Goal: Information Seeking & Learning: Learn about a topic

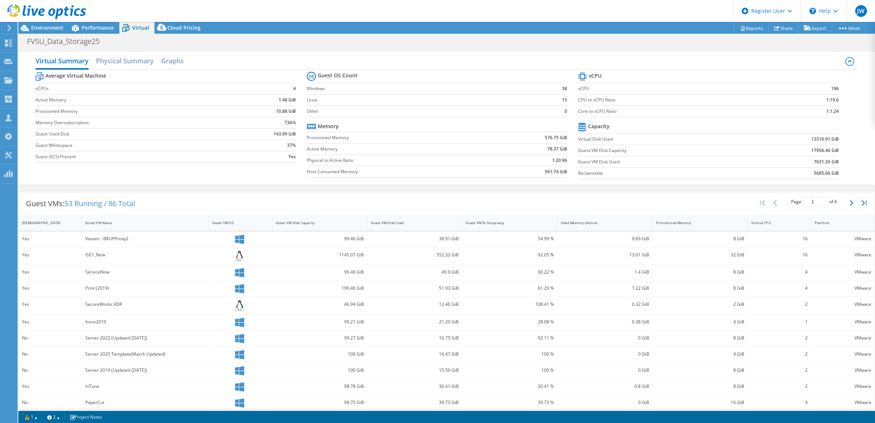
select select "USD"
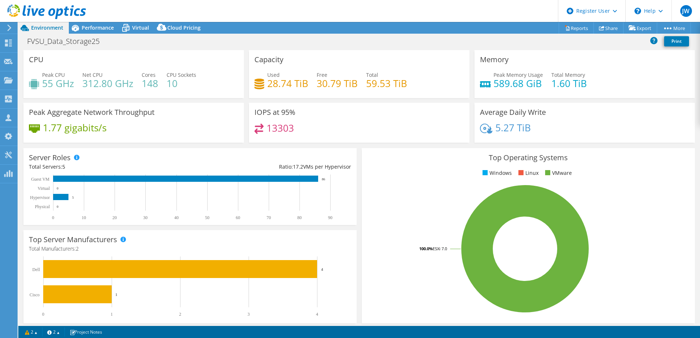
select select "USD"
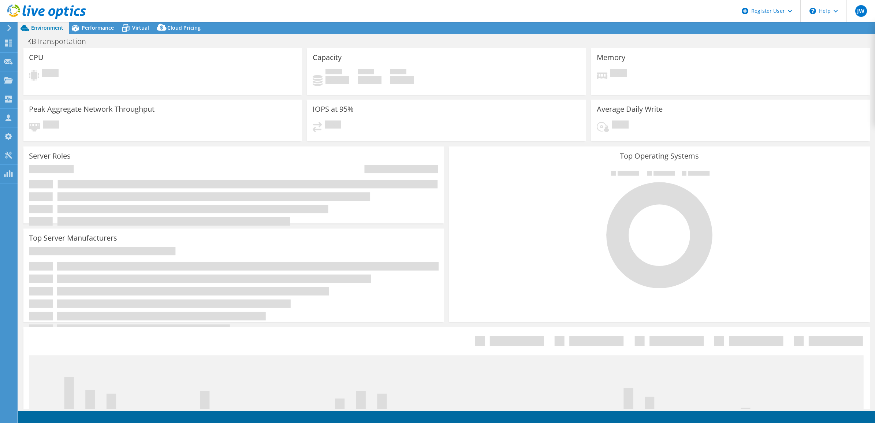
select select "USEast"
select select "USD"
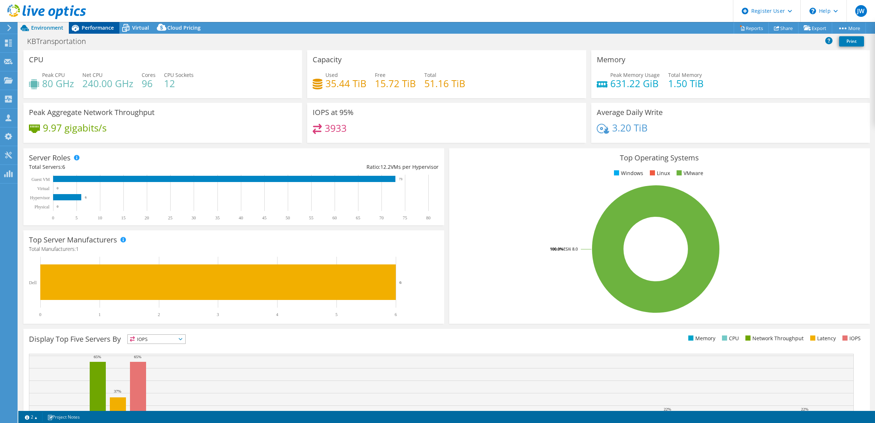
click at [100, 29] on span "Performance" at bounding box center [98, 27] width 32 height 7
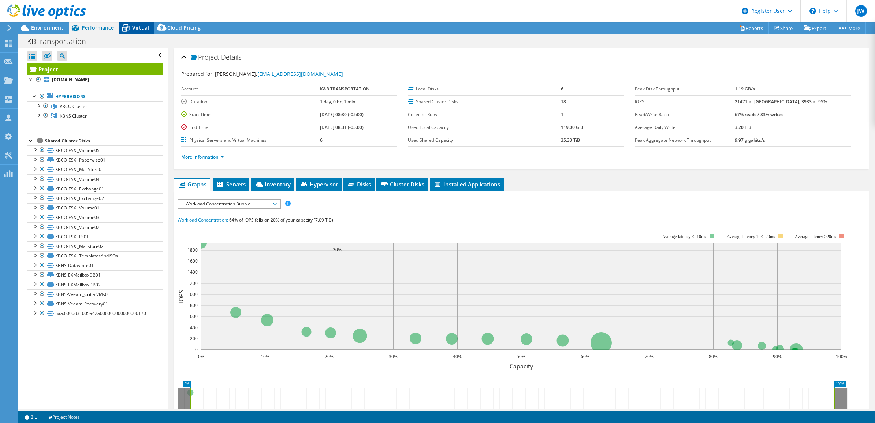
click at [127, 30] on icon at bounding box center [125, 28] width 13 height 13
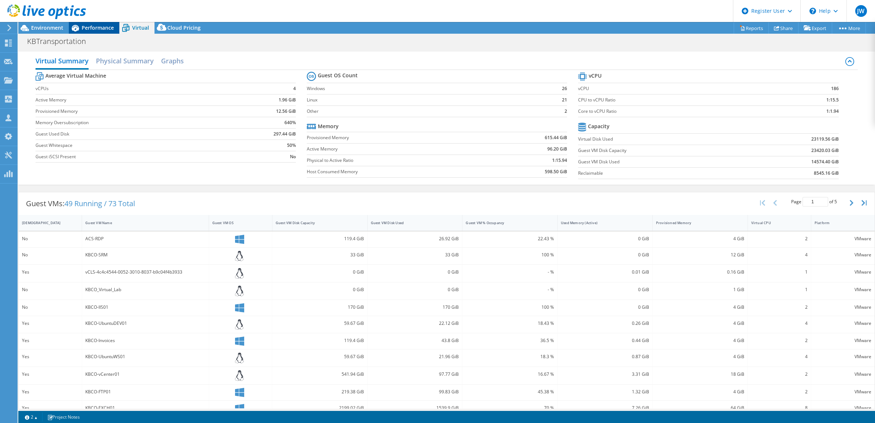
click at [107, 24] on div "Performance" at bounding box center [94, 28] width 51 height 12
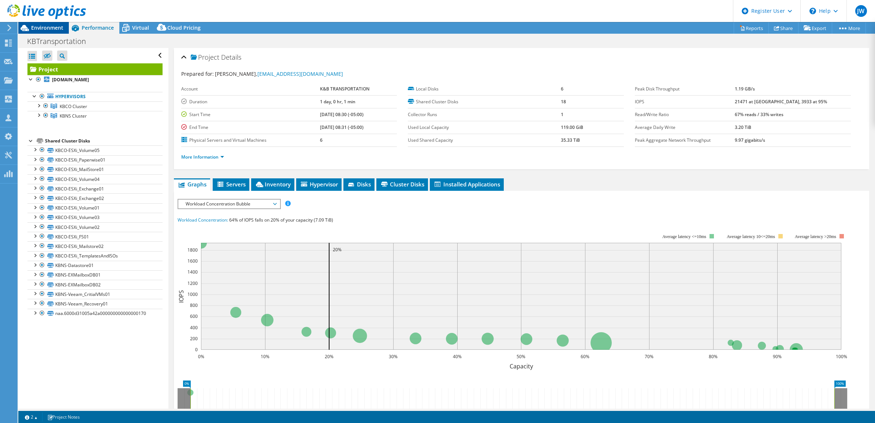
click at [56, 27] on span "Environment" at bounding box center [47, 27] width 32 height 7
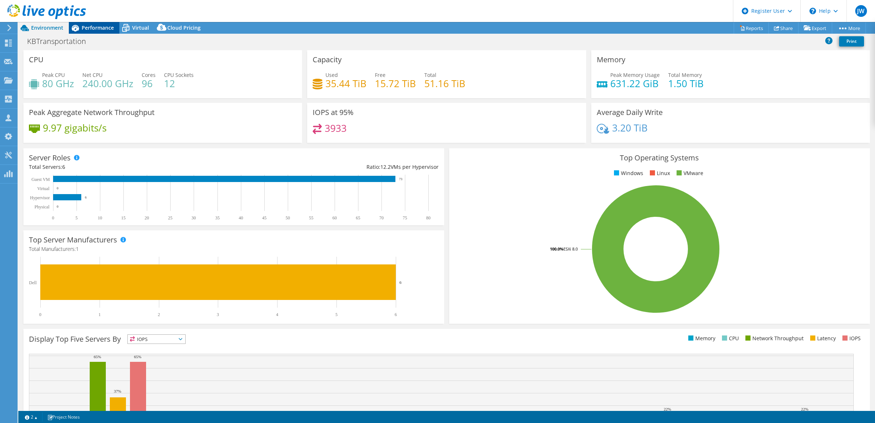
click at [108, 26] on span "Performance" at bounding box center [98, 27] width 32 height 7
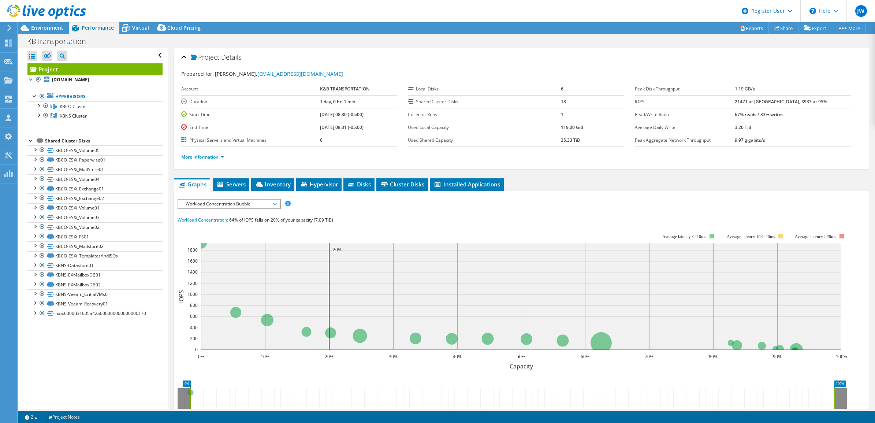
click at [264, 208] on span "Workload Concentration Bubble" at bounding box center [229, 203] width 94 height 9
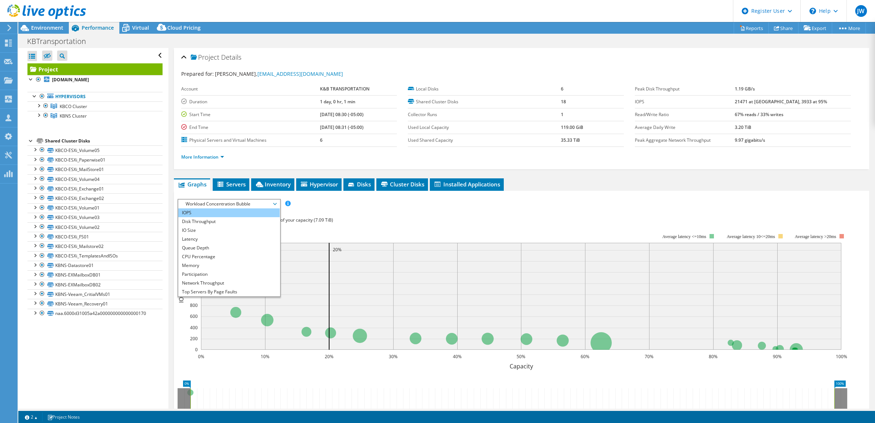
click at [255, 214] on li "IOPS" at bounding box center [228, 212] width 101 height 9
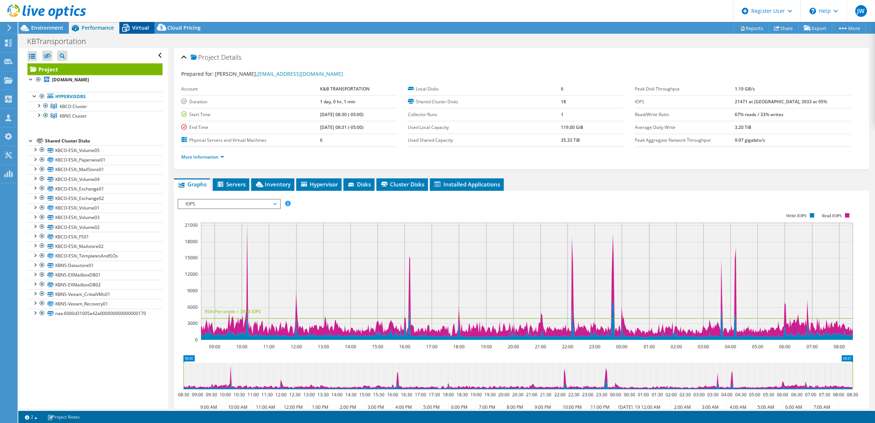
click at [138, 26] on span "Virtual" at bounding box center [140, 27] width 17 height 7
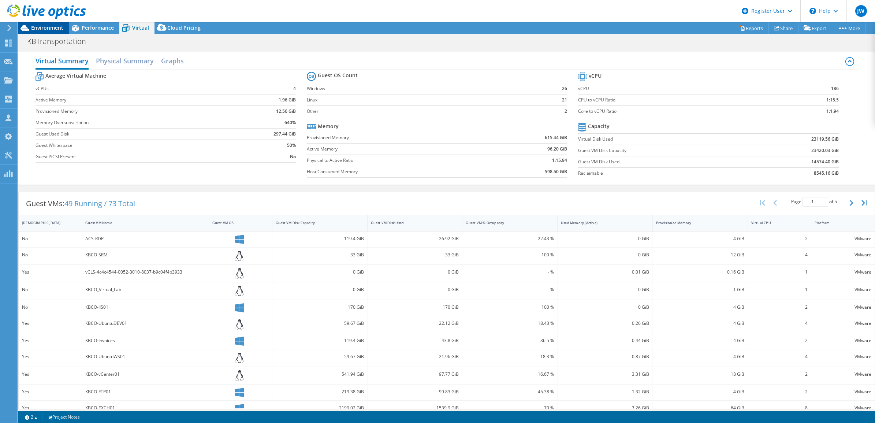
click at [55, 26] on span "Environment" at bounding box center [47, 27] width 32 height 7
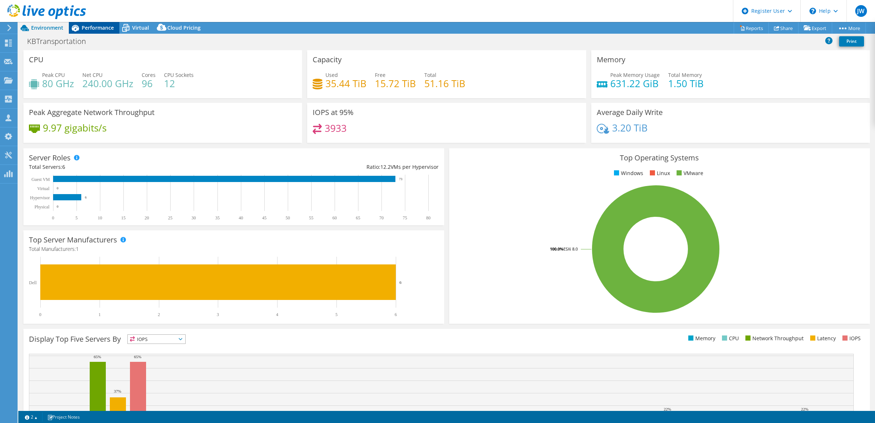
click at [90, 28] on span "Performance" at bounding box center [98, 27] width 32 height 7
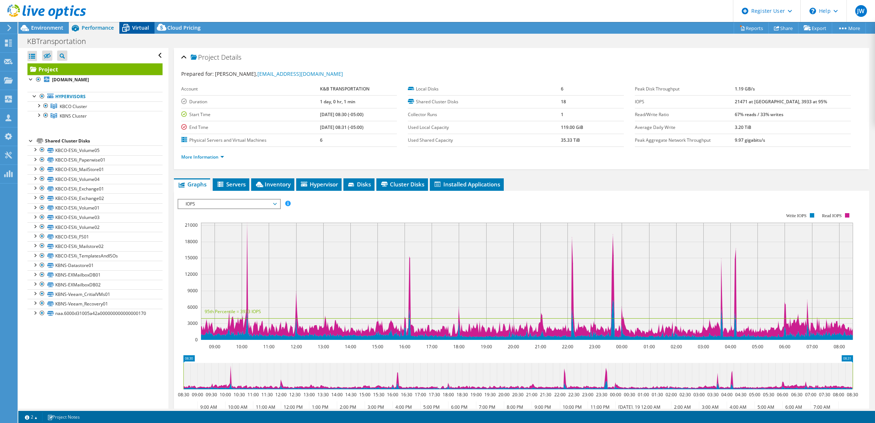
click at [121, 28] on icon at bounding box center [125, 28] width 13 height 13
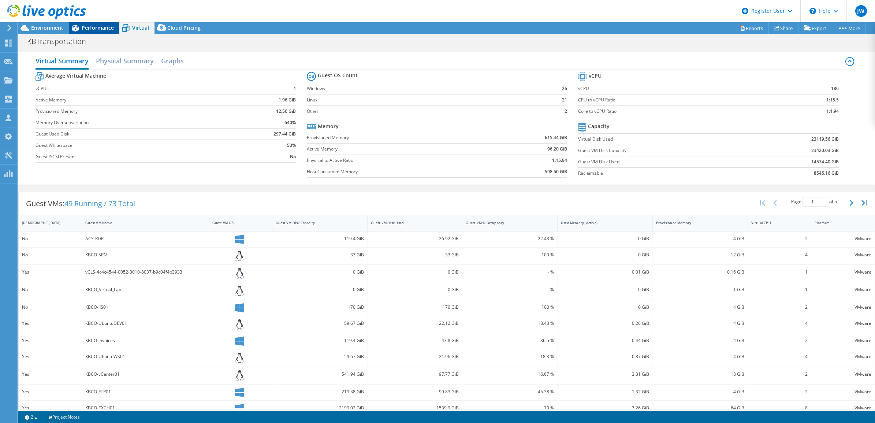
click at [90, 30] on span "Performance" at bounding box center [98, 27] width 32 height 7
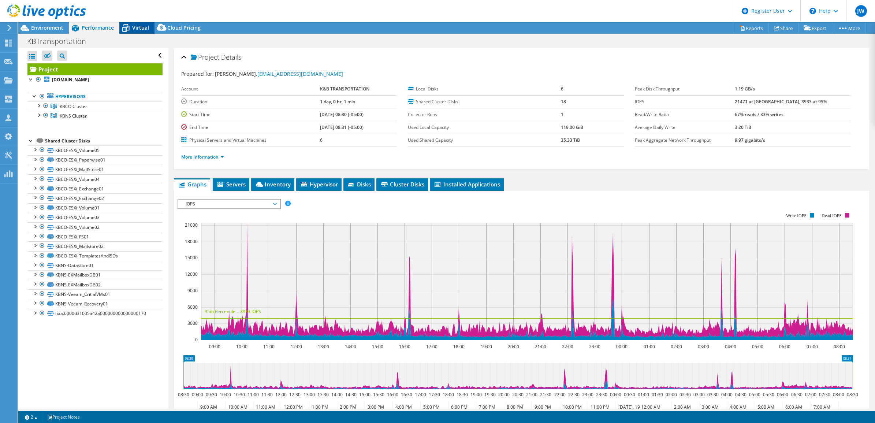
click at [132, 25] on span "Virtual" at bounding box center [140, 27] width 17 height 7
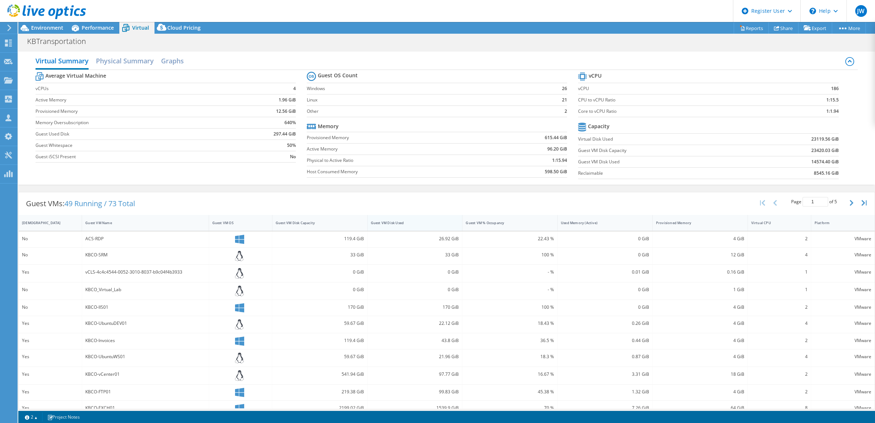
click at [387, 219] on div "Guest VM Disk Used" at bounding box center [410, 222] width 86 height 11
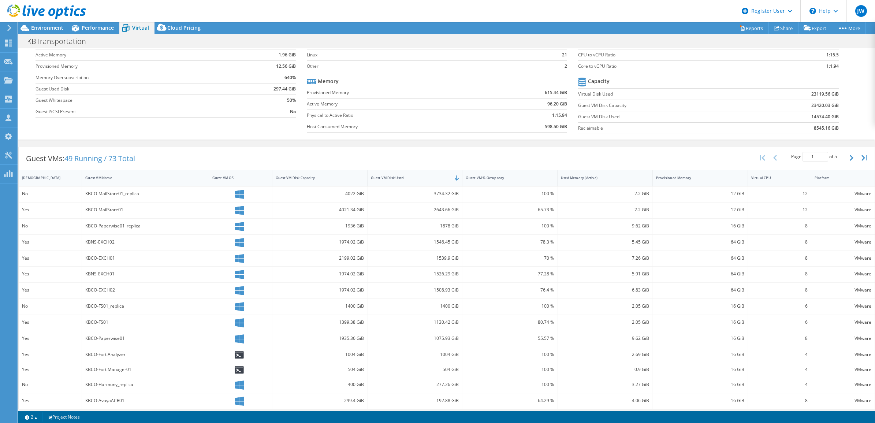
scroll to position [46, 0]
click at [46, 31] on div "Environment" at bounding box center [43, 28] width 51 height 12
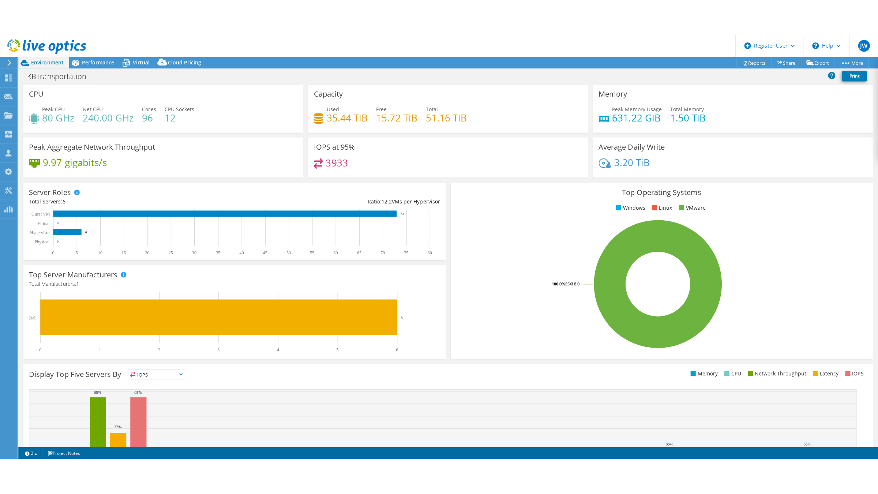
scroll to position [0, 0]
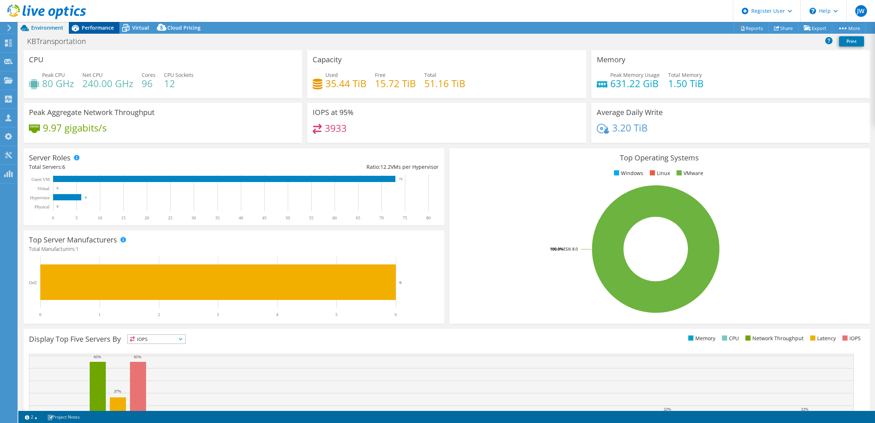
click at [87, 24] on div "Performance" at bounding box center [94, 28] width 51 height 12
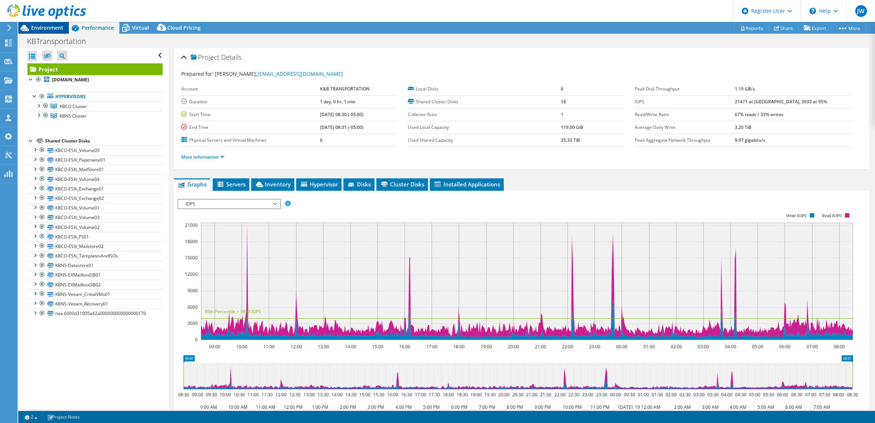
click at [56, 26] on span "Environment" at bounding box center [47, 27] width 32 height 7
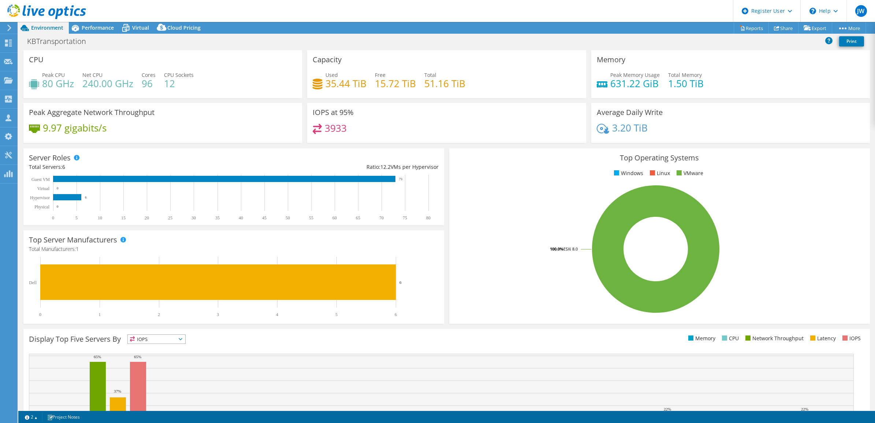
click at [488, 37] on div "KBTransportation Print" at bounding box center [446, 41] width 856 height 14
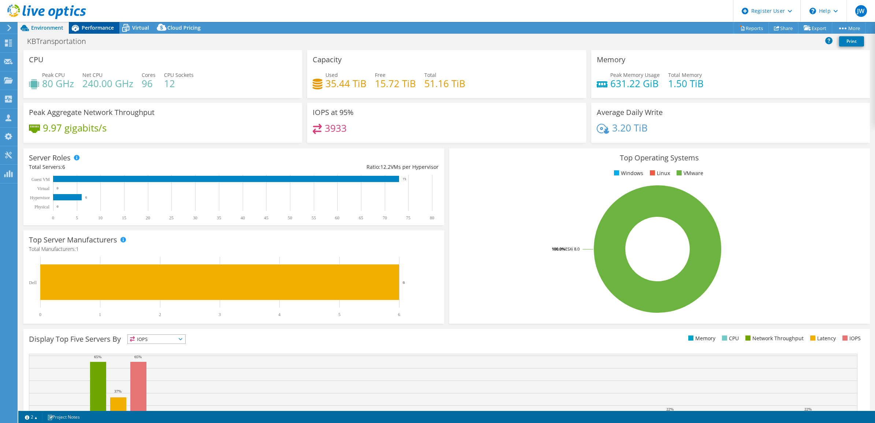
click at [94, 24] on span "Performance" at bounding box center [98, 27] width 32 height 7
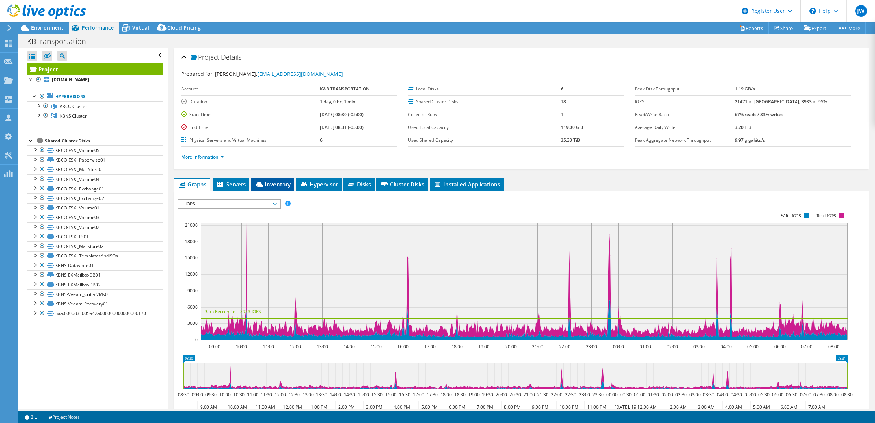
click at [269, 187] on span "Inventory" at bounding box center [273, 183] width 36 height 7
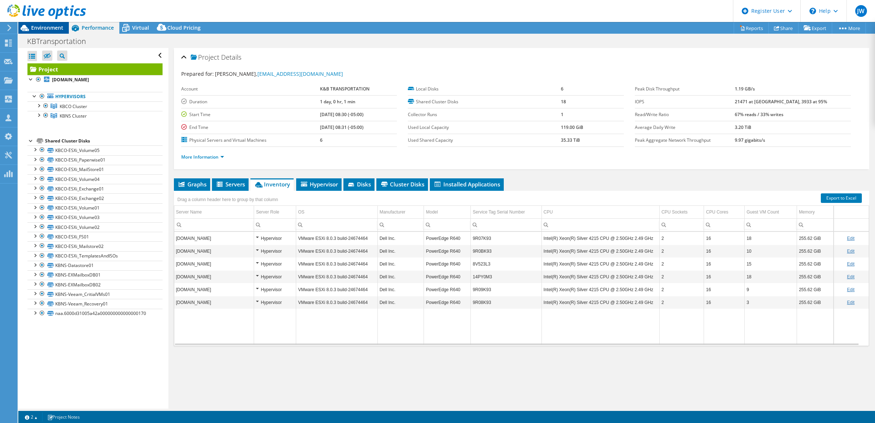
click at [55, 27] on span "Environment" at bounding box center [47, 27] width 32 height 7
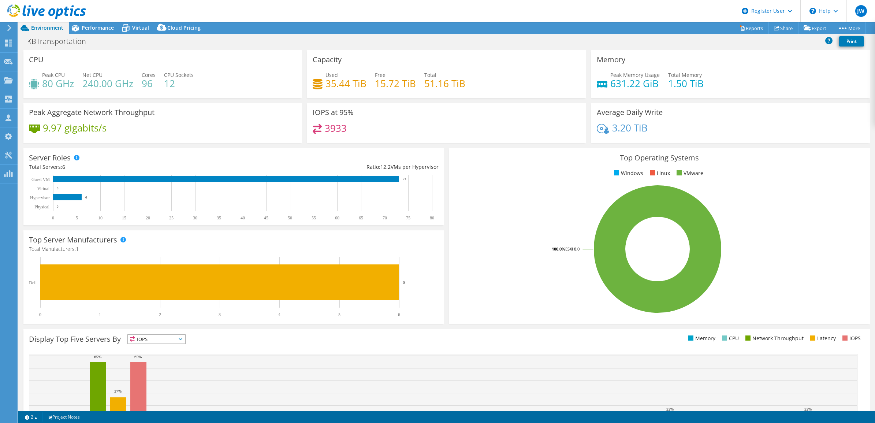
click at [291, 14] on header "JW Dell User Jared Westin Jared.Westin@dell.com Dell My Profile Log Out \n Help…" at bounding box center [437, 11] width 875 height 22
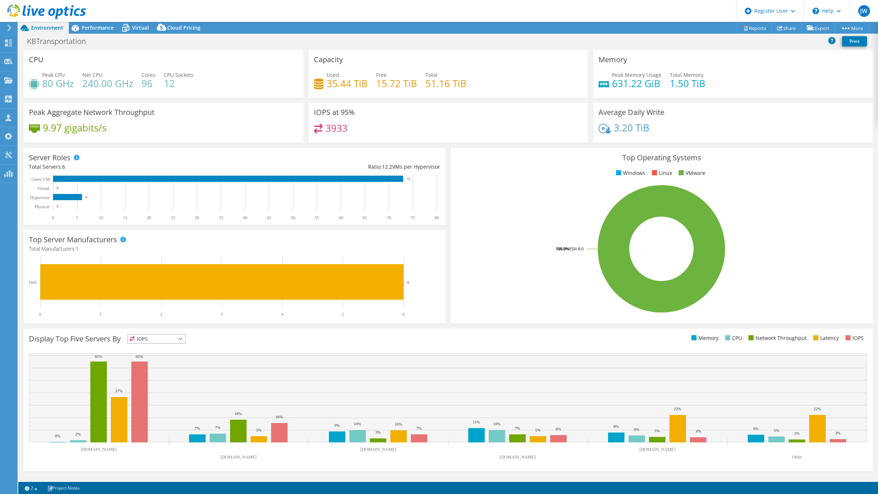
click at [396, 46] on div "KBTransportation Print" at bounding box center [448, 41] width 860 height 14
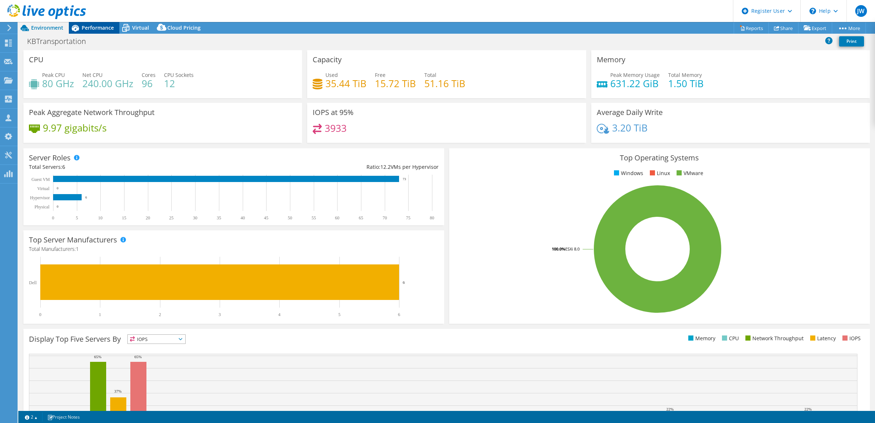
click at [105, 30] on span "Performance" at bounding box center [98, 27] width 32 height 7
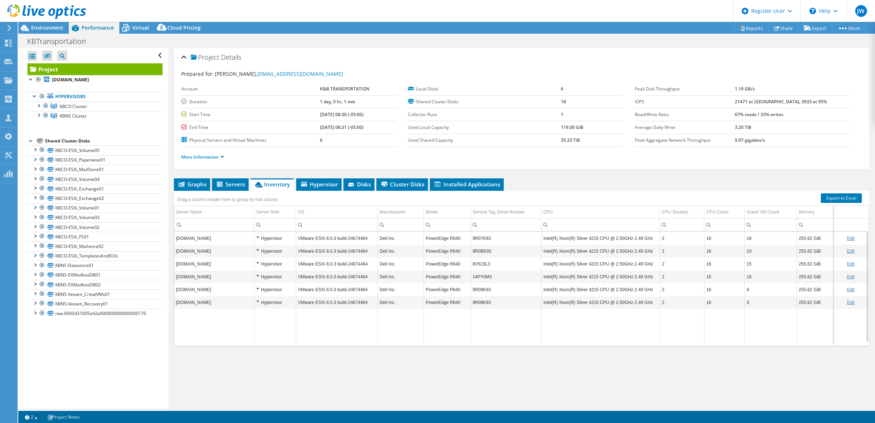
click at [586, 165] on div "More Information" at bounding box center [521, 157] width 681 height 20
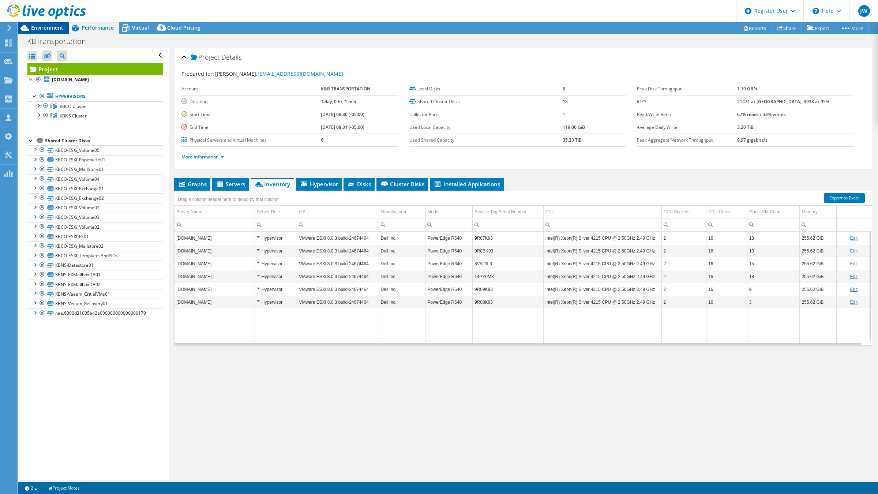
click at [52, 29] on span "Environment" at bounding box center [47, 27] width 32 height 7
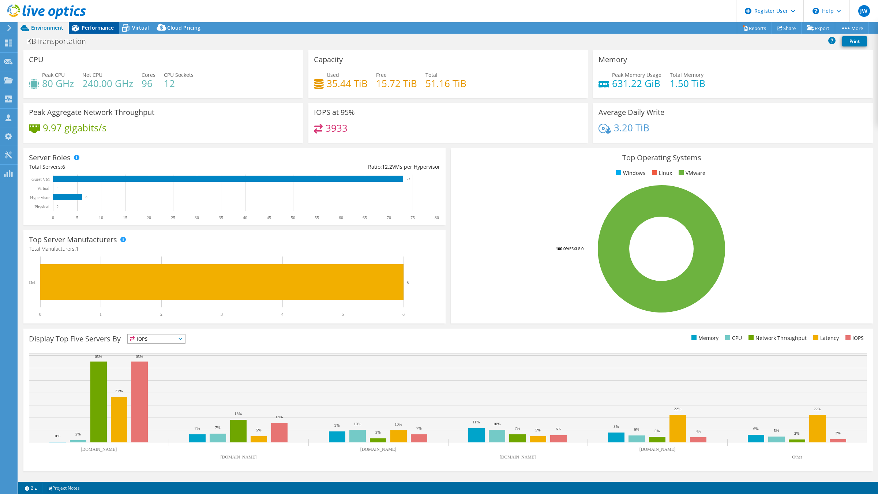
click at [94, 30] on span "Performance" at bounding box center [98, 27] width 32 height 7
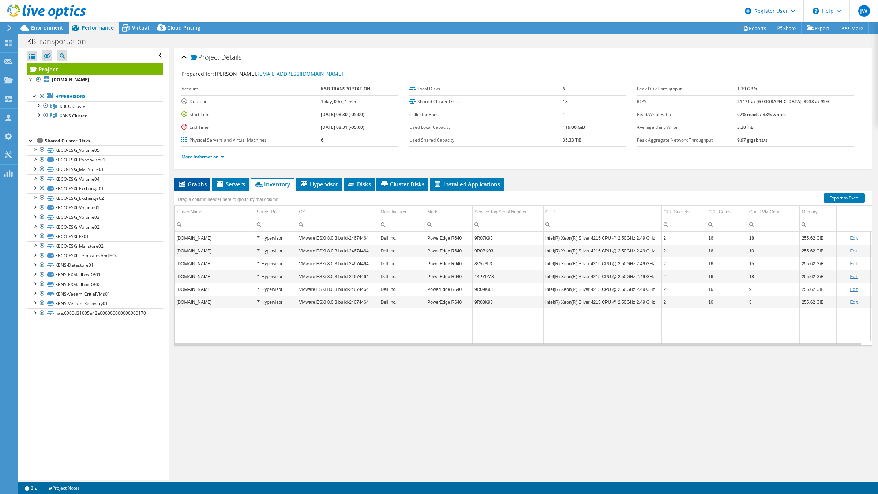
click at [199, 186] on span "Graphs" at bounding box center [192, 183] width 29 height 7
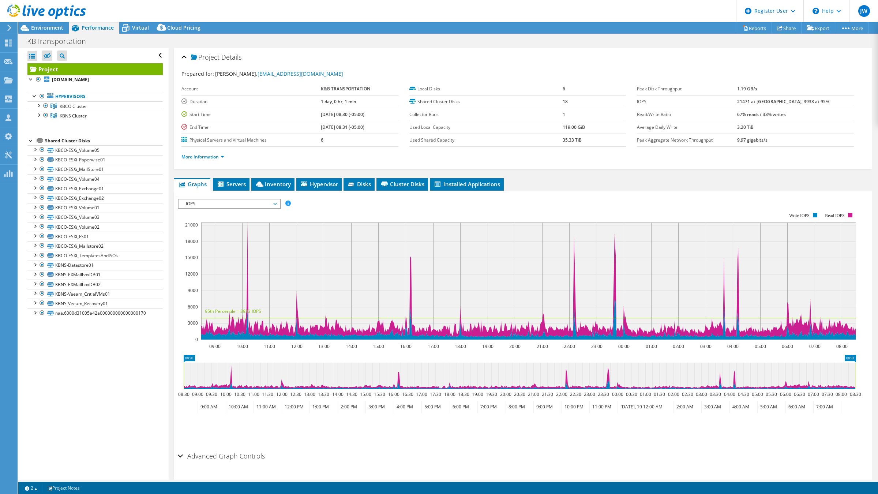
click at [216, 202] on span "IOPS" at bounding box center [229, 203] width 94 height 9
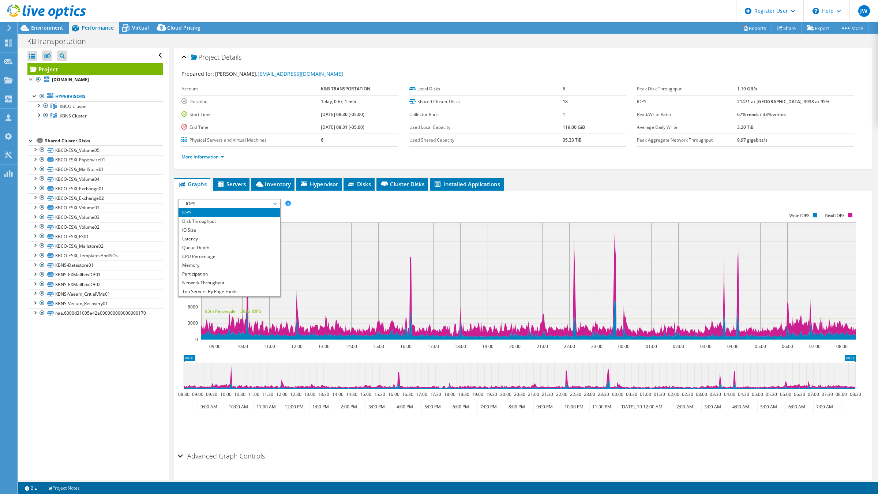
click at [216, 202] on span "IOPS" at bounding box center [229, 203] width 94 height 9
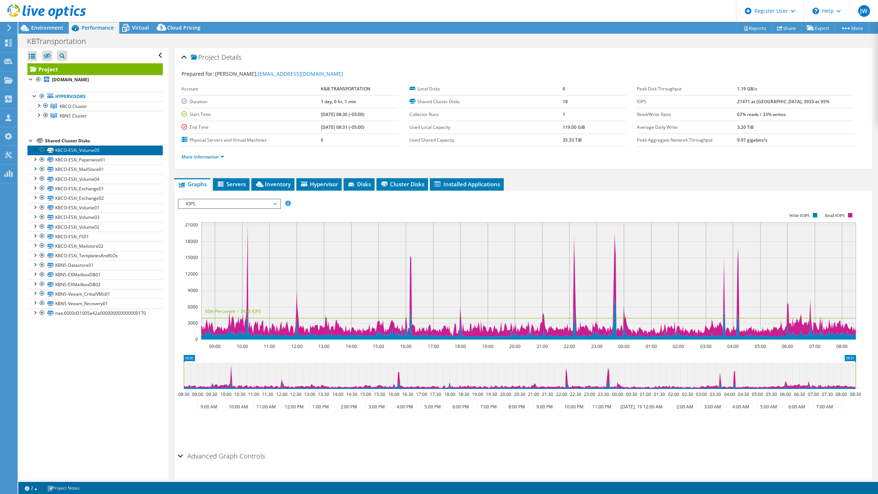
click at [78, 153] on link "KBCO-ESXi_Volume05" at bounding box center [94, 150] width 135 height 10
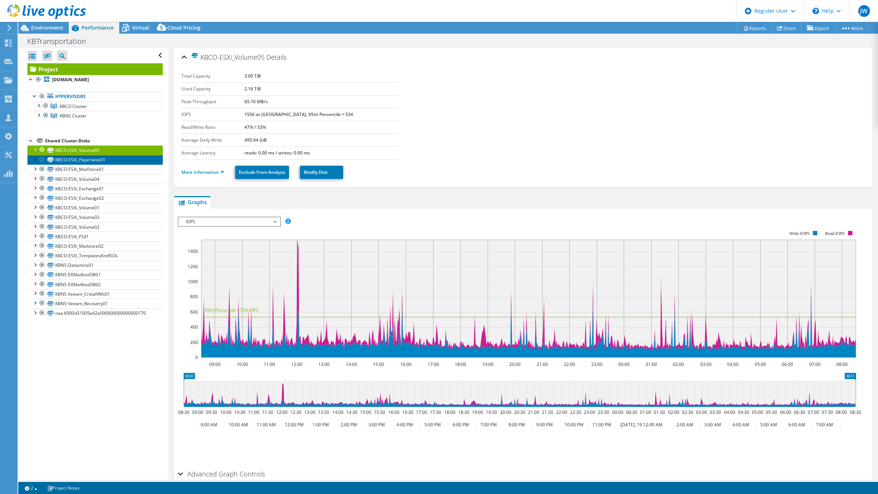
click at [77, 158] on link "KBCO-ESXi_Paperwise01" at bounding box center [94, 160] width 135 height 10
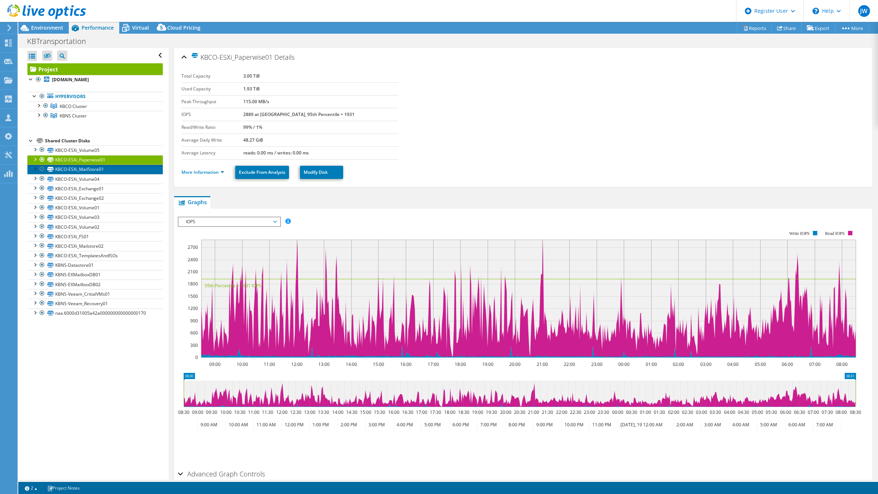
click at [77, 169] on link "KBCO-ESXi_MailStore01" at bounding box center [94, 170] width 135 height 10
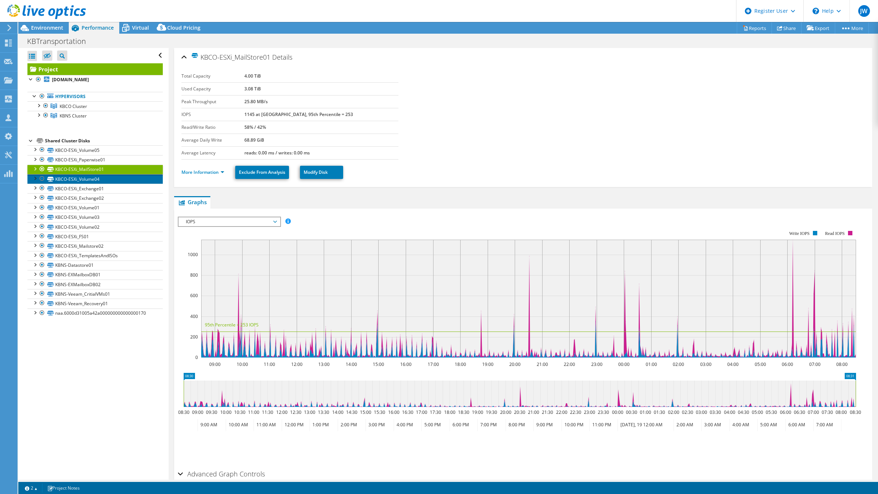
click at [77, 180] on link "KBCO-ESXi_Volume04" at bounding box center [94, 179] width 135 height 10
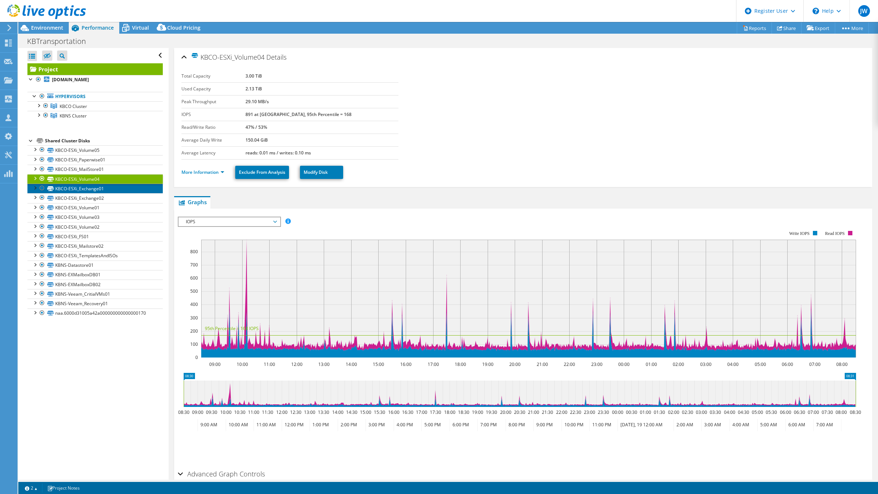
click at [76, 190] on link "KBCO-ESXi_Exchange01" at bounding box center [94, 189] width 135 height 10
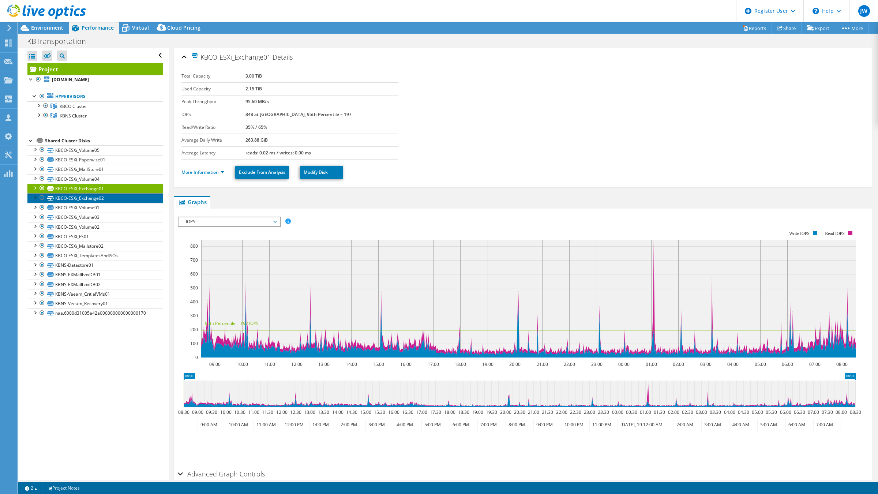
click at [75, 198] on link "KBCO-ESXi_Exchange02" at bounding box center [94, 198] width 135 height 10
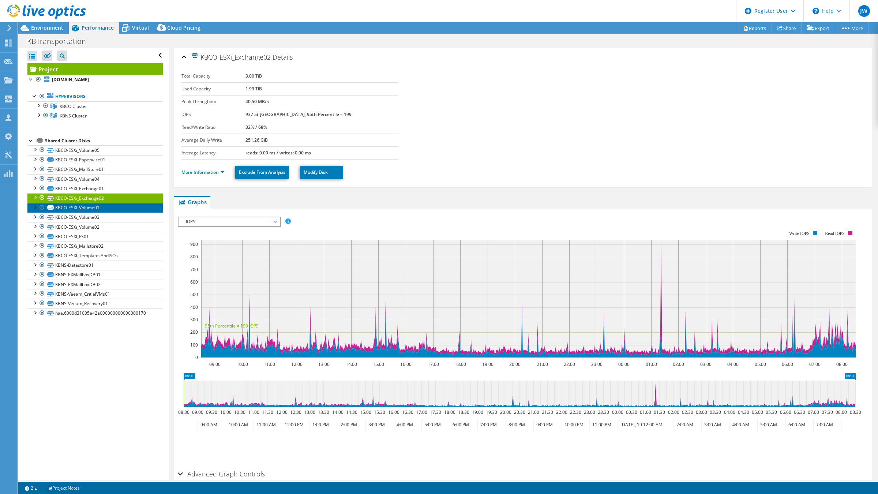
click at [76, 208] on link "KBCO-ESXi_Volume01" at bounding box center [94, 208] width 135 height 10
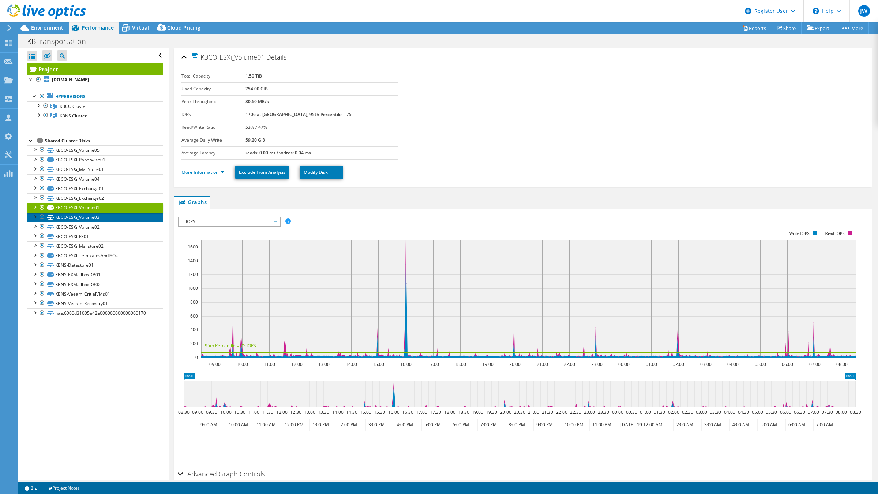
click at [75, 220] on link "KBCO-ESXi_Volume03" at bounding box center [94, 218] width 135 height 10
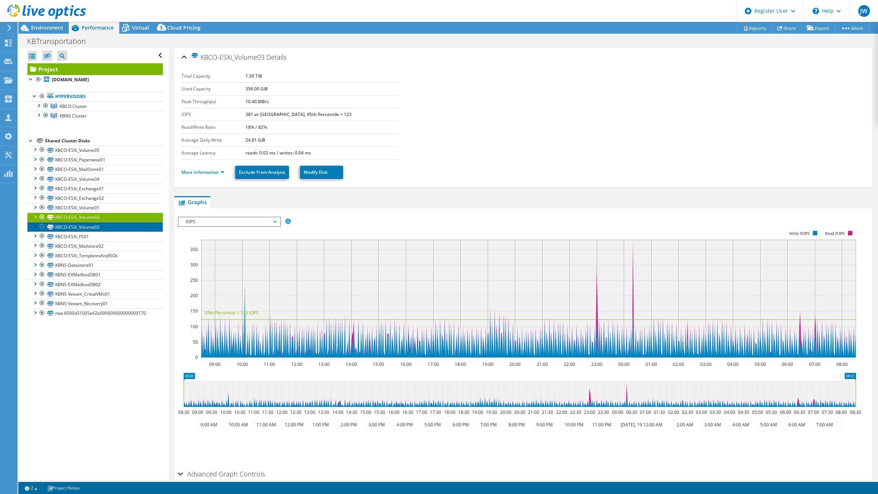
click at [74, 227] on link "KBCO-ESXi_Volume02" at bounding box center [94, 227] width 135 height 10
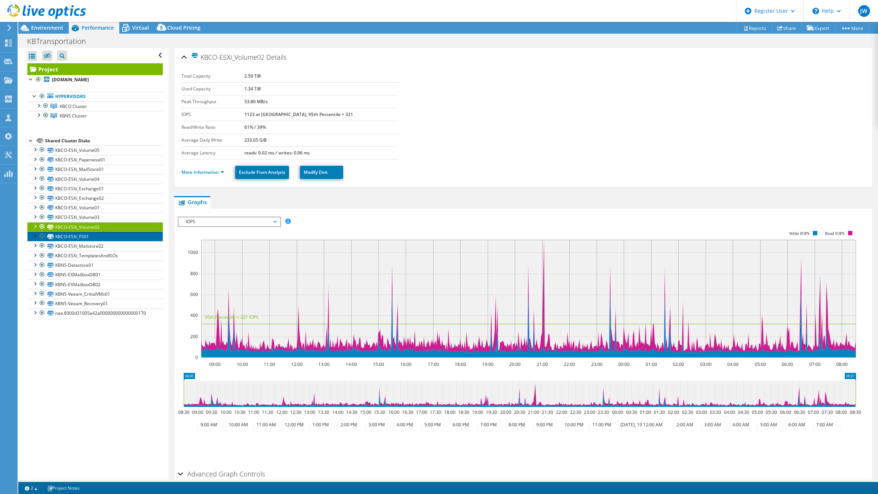
click at [73, 239] on link "KBCO-ESXi_FS01" at bounding box center [94, 237] width 135 height 10
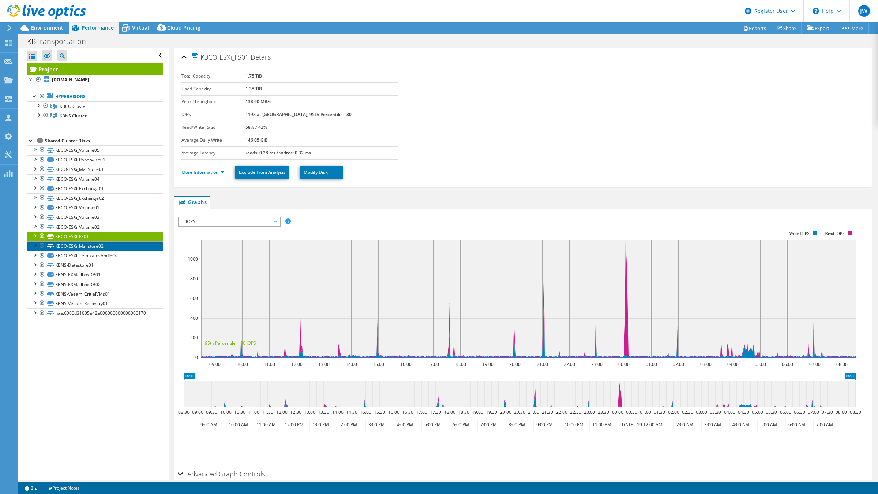
click at [72, 248] on link "KBCO-ESXi_Mailstore02" at bounding box center [94, 246] width 135 height 10
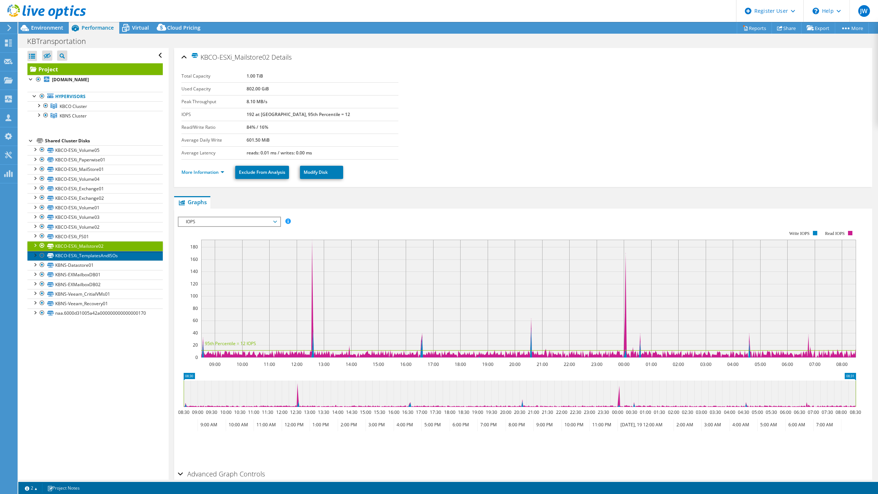
click at [74, 260] on link "KBCO-ESXi_TemplatesAndISOs" at bounding box center [94, 256] width 135 height 10
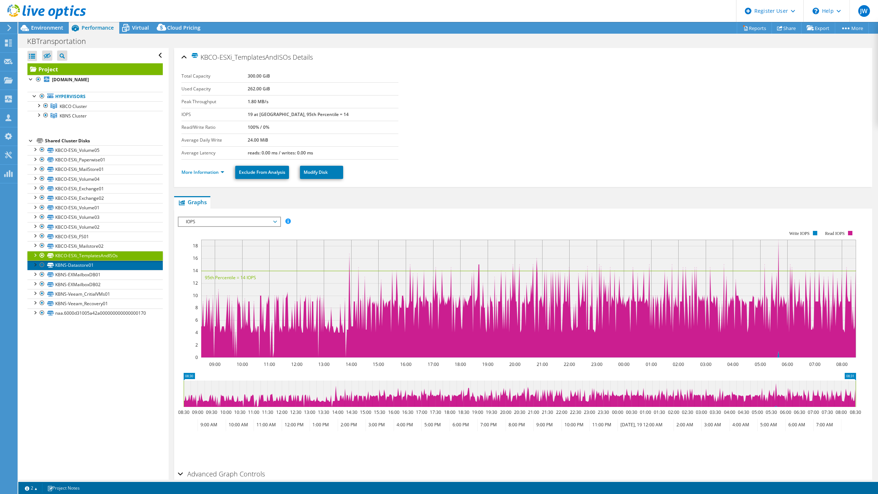
click at [74, 268] on link "KBNS-Datastore01" at bounding box center [94, 266] width 135 height 10
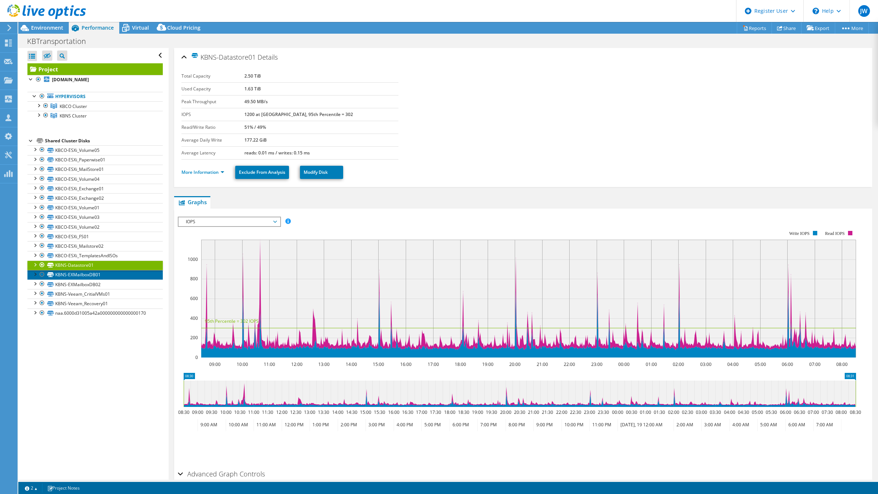
click at [74, 275] on link "KBNS-EXMailboxDB01" at bounding box center [94, 275] width 135 height 10
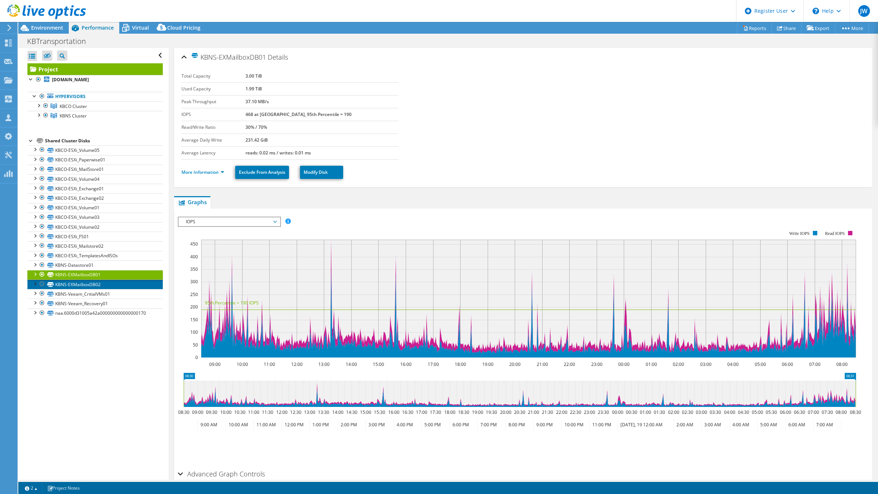
click at [76, 288] on link "KBNS-EXMailboxDB02" at bounding box center [94, 285] width 135 height 10
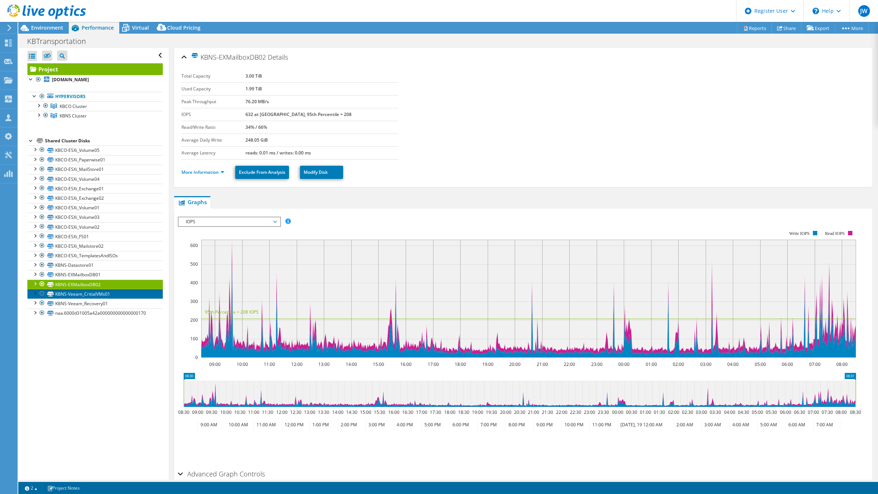
click at [78, 295] on link "KBNS-Veeam_CritialVMs01" at bounding box center [94, 294] width 135 height 10
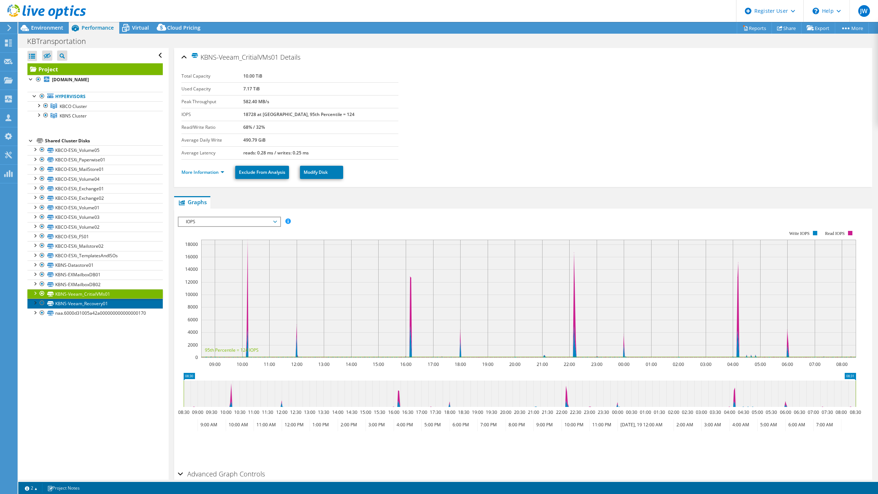
click at [111, 307] on link "KBNS-Veeam_Recovery01" at bounding box center [94, 304] width 135 height 10
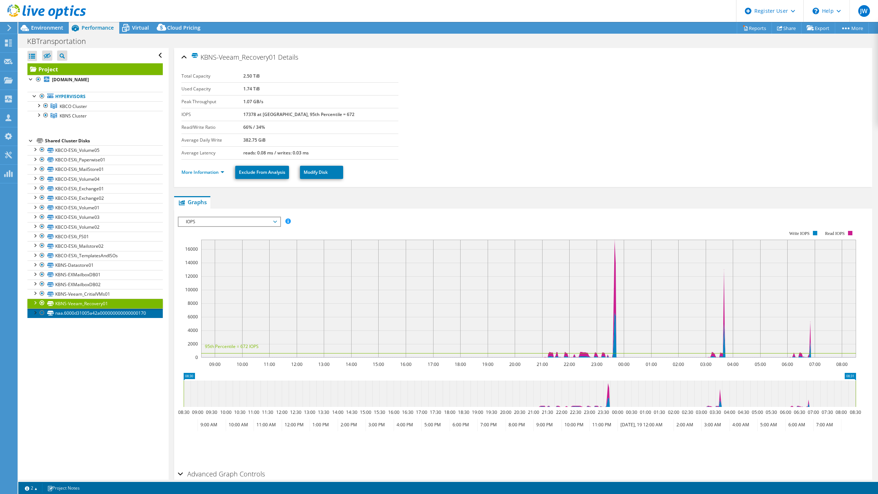
click at [94, 317] on link "naa.6000d31005a42a000000000000000170" at bounding box center [94, 314] width 135 height 10
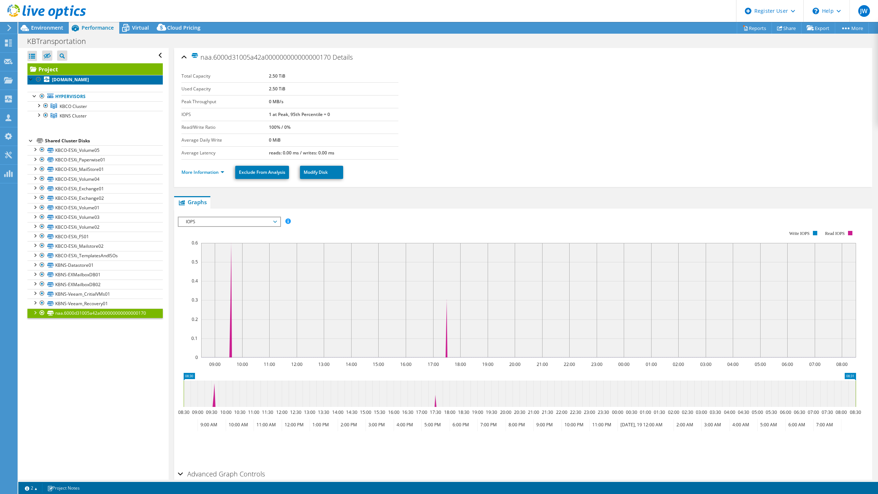
click at [74, 79] on b "kbco-esxi01.kbtransportation.com" at bounding box center [70, 79] width 37 height 6
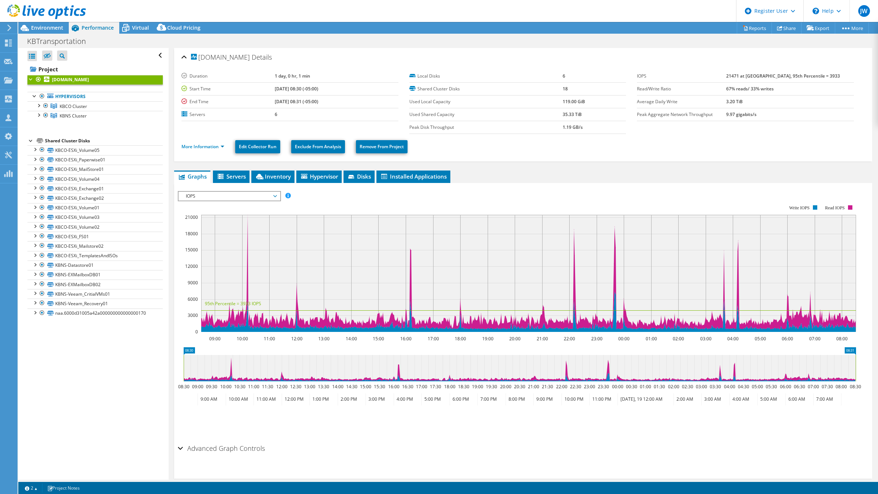
click at [231, 195] on span "IOPS" at bounding box center [229, 196] width 94 height 9
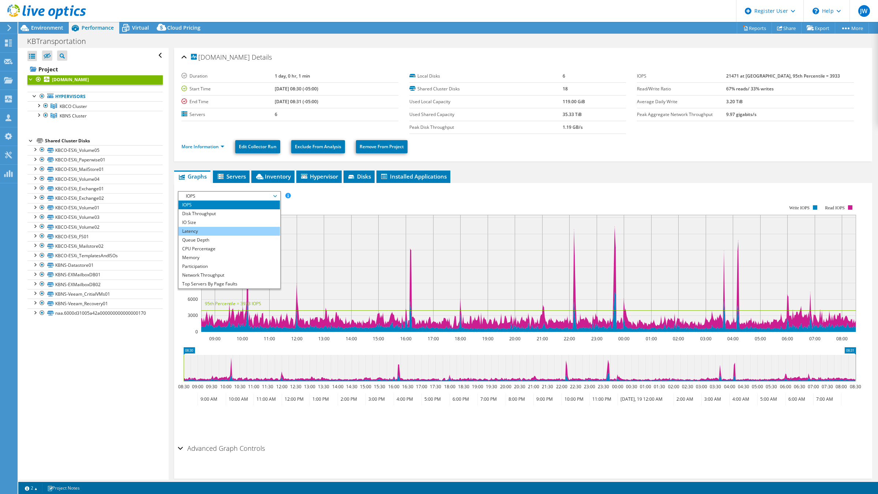
click at [219, 228] on li "Latency" at bounding box center [229, 231] width 101 height 9
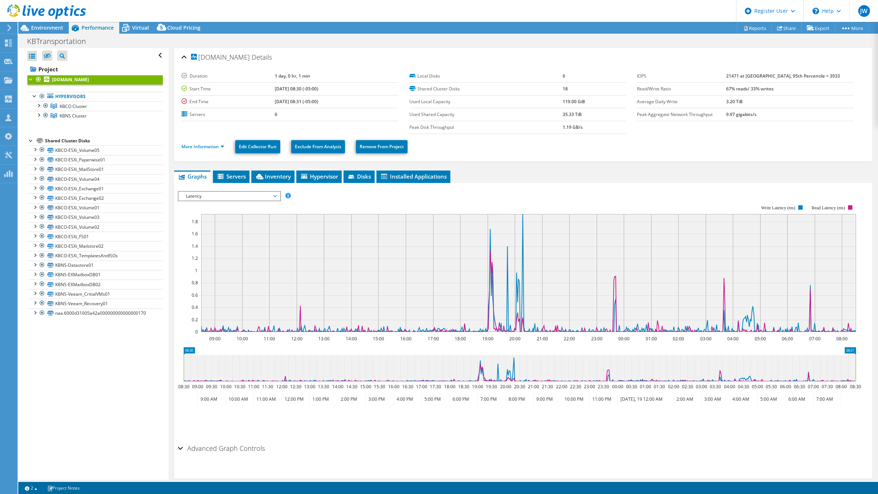
click at [240, 197] on span "Latency" at bounding box center [229, 196] width 94 height 9
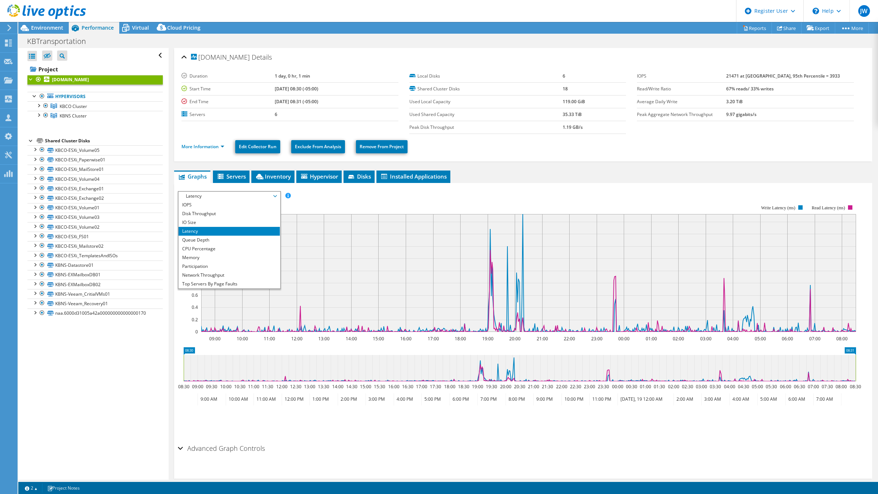
scroll to position [26, 0]
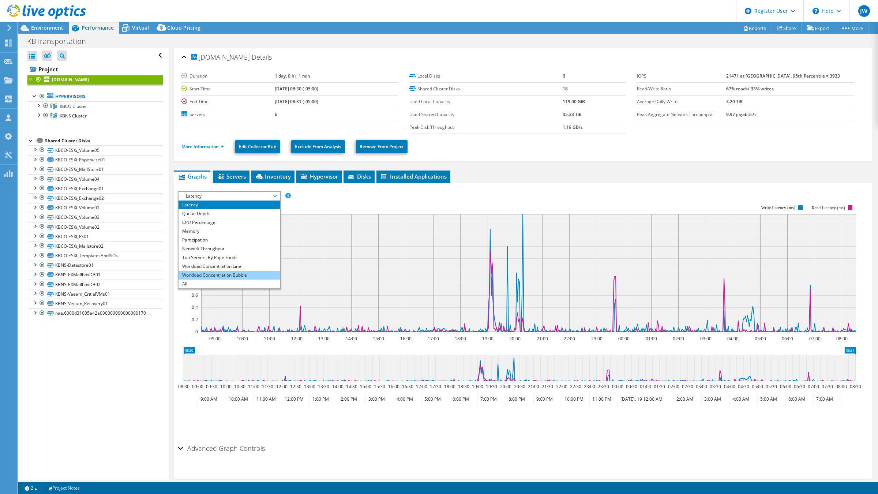
click at [257, 276] on li "Workload Concentration Bubble" at bounding box center [229, 275] width 101 height 9
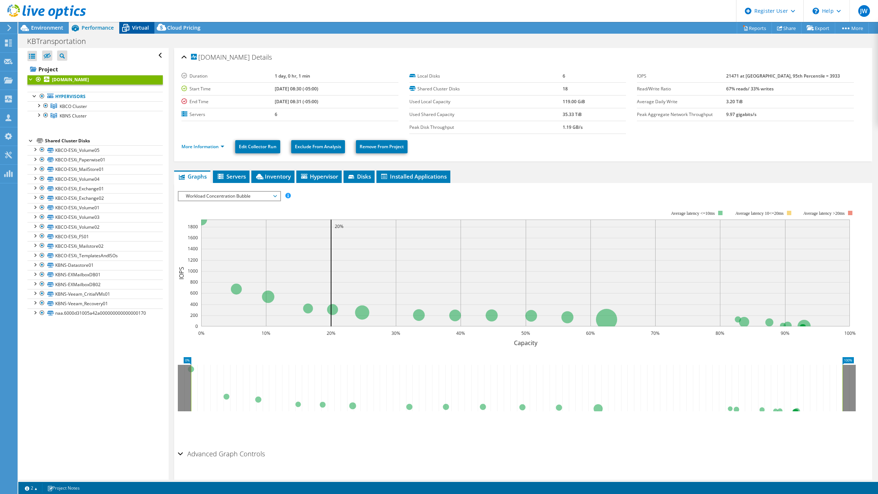
click at [132, 28] on icon at bounding box center [125, 28] width 13 height 13
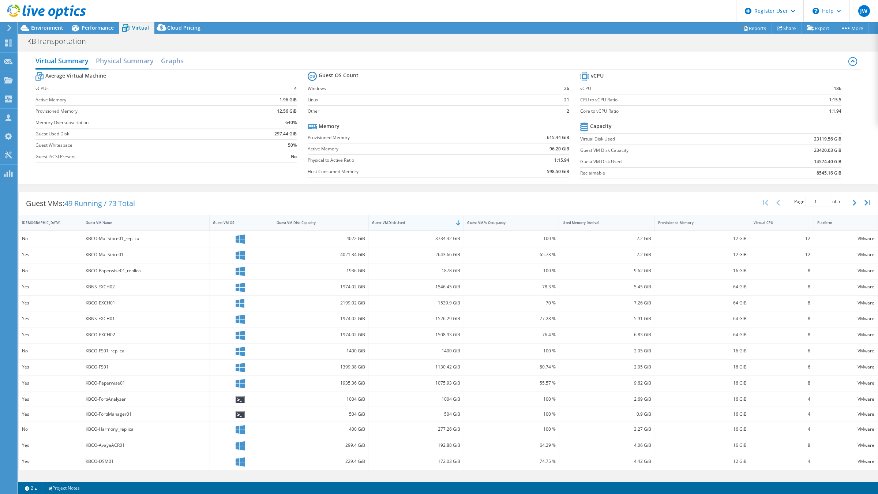
click at [437, 224] on div "Guest VM Disk Used" at bounding box center [412, 222] width 80 height 5
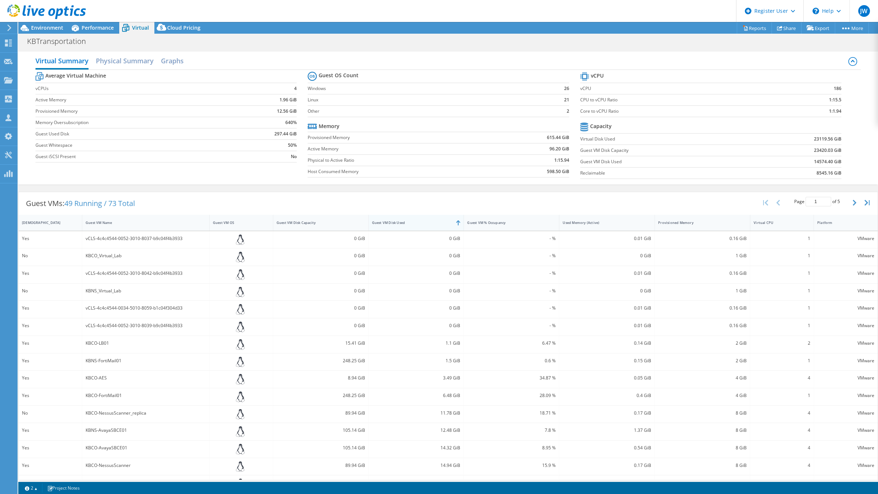
click at [436, 224] on div "Guest VM Disk Used" at bounding box center [412, 222] width 80 height 5
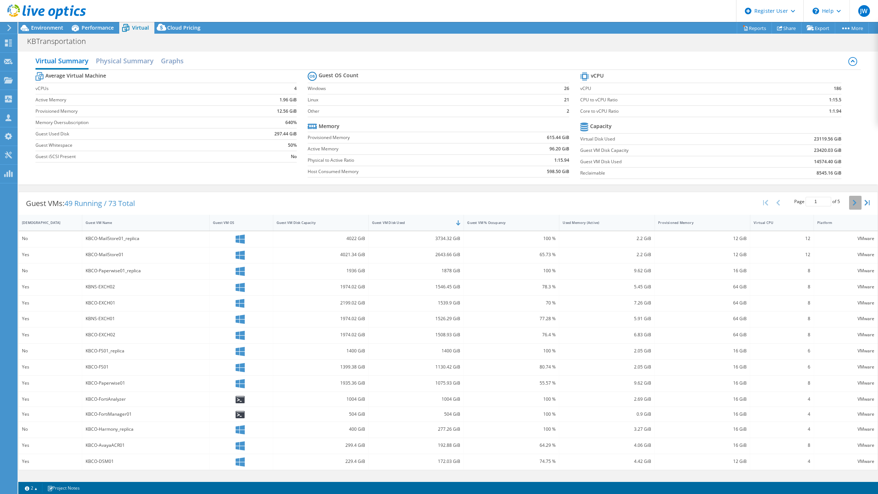
click at [852, 208] on button "button" at bounding box center [856, 203] width 12 height 14
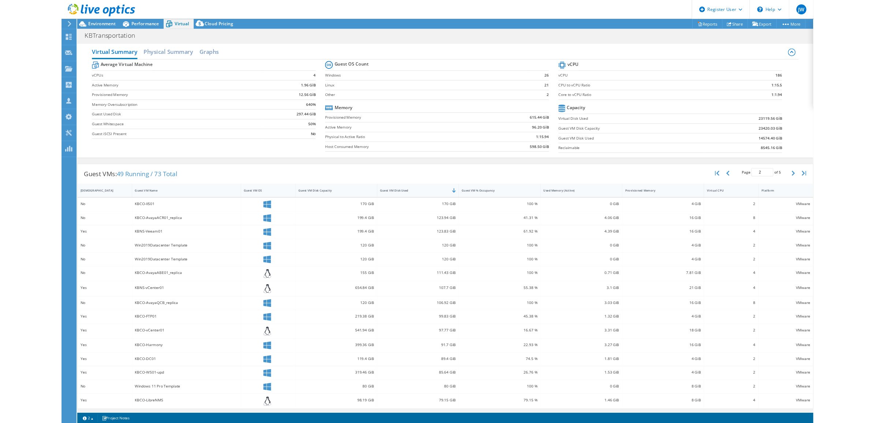
scroll to position [0, 0]
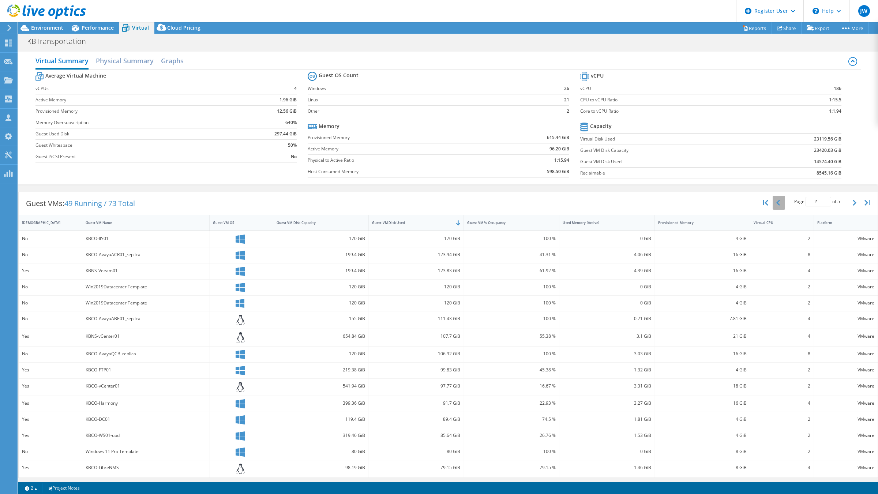
click at [773, 207] on button "button" at bounding box center [779, 203] width 12 height 14
type input "1"
click at [485, 14] on header "JW Dell User Jared Westin Jared.Westin@dell.com Dell My Profile Log Out \n Help…" at bounding box center [439, 11] width 878 height 22
